Goal: Transaction & Acquisition: Download file/media

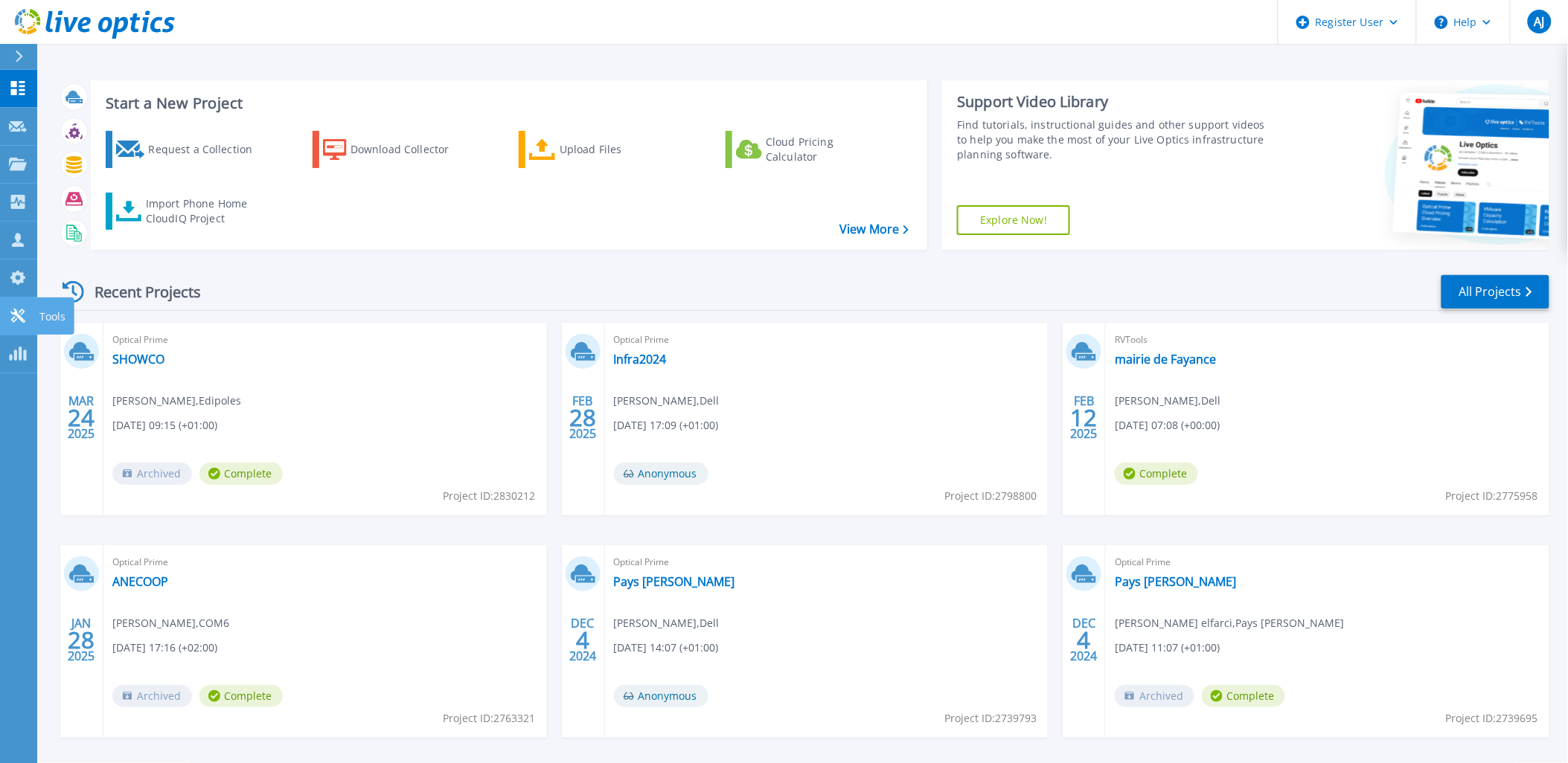
click at [13, 317] on icon at bounding box center [17, 316] width 18 height 14
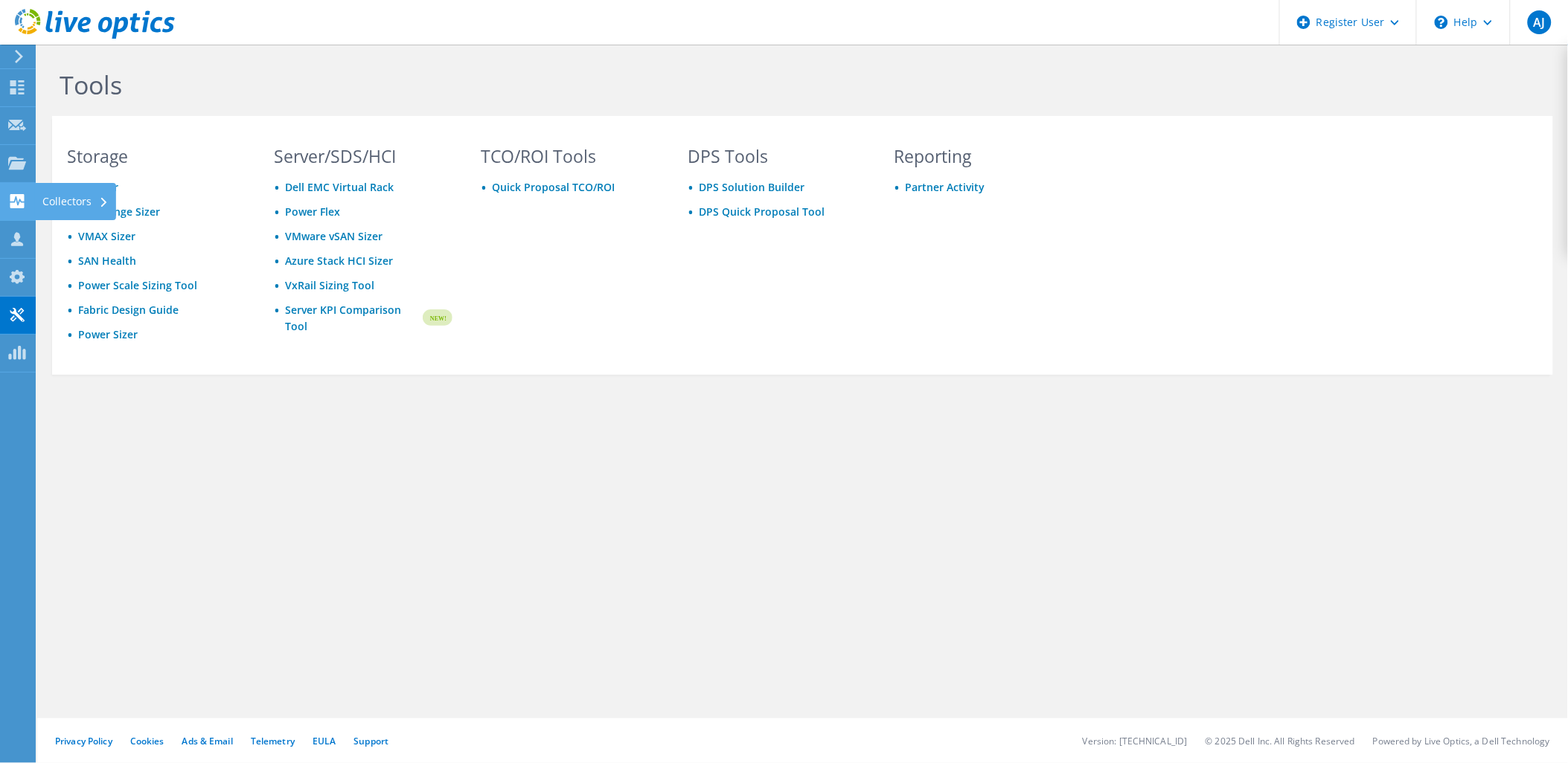
click at [72, 191] on div "Collectors" at bounding box center [75, 201] width 81 height 37
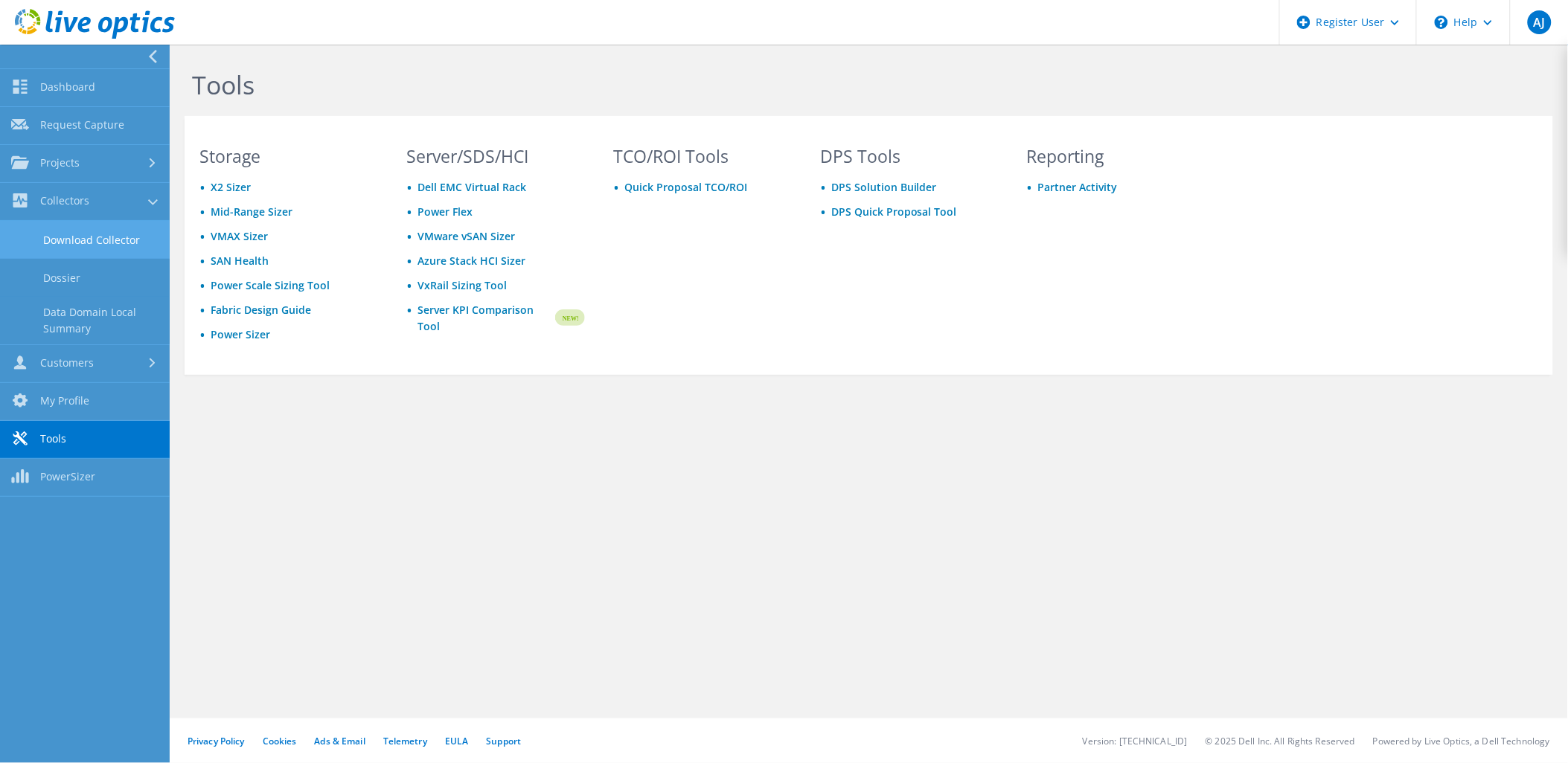
click at [105, 243] on link "Download Collector" at bounding box center [84, 240] width 170 height 38
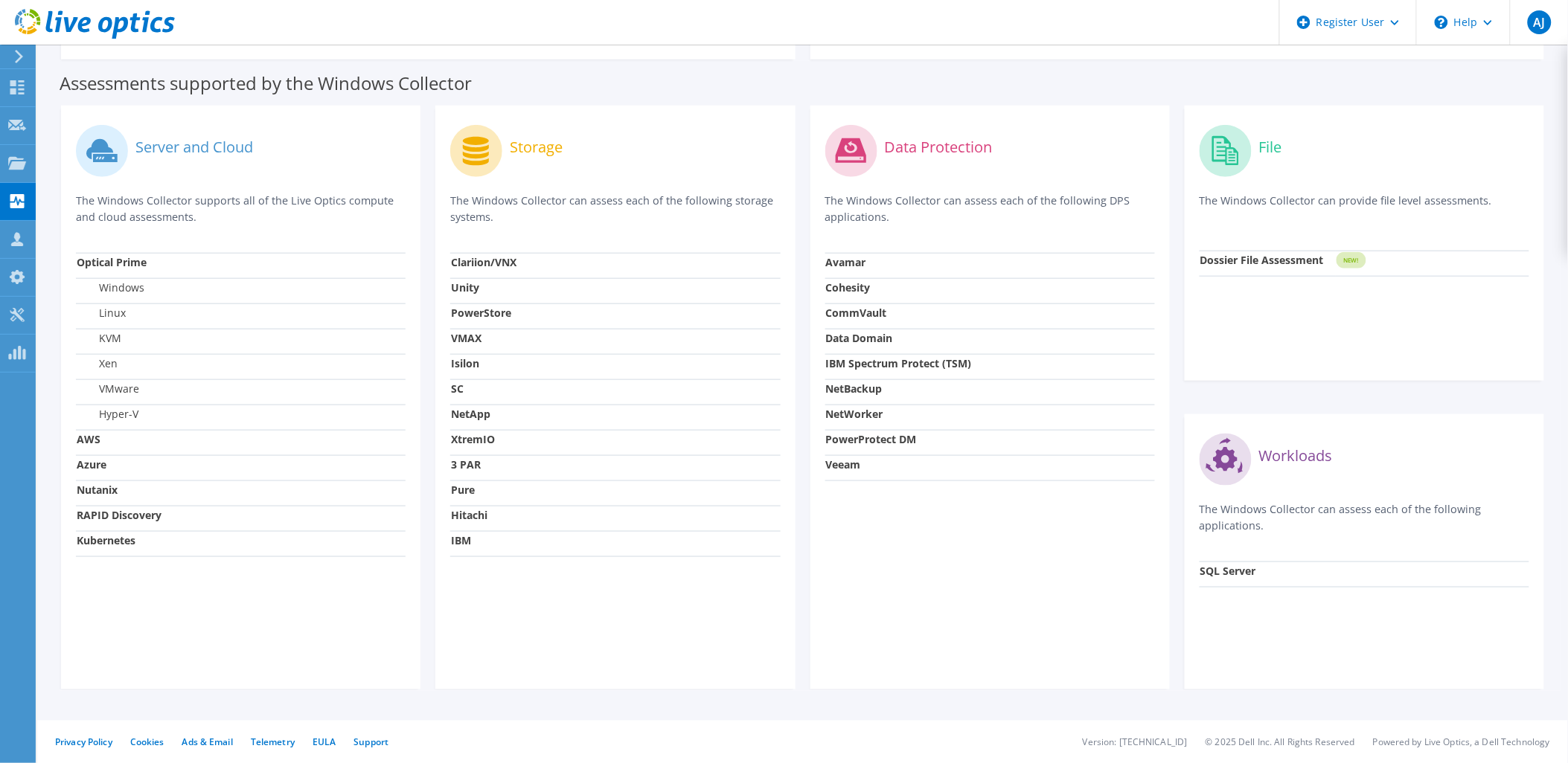
scroll to position [385, 0]
